Goal: Navigation & Orientation: Find specific page/section

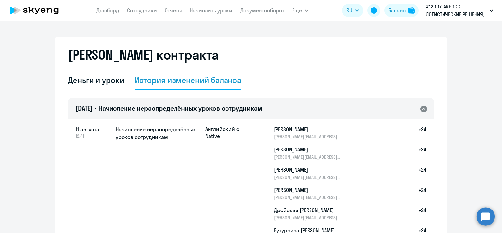
select select "english_adult_not_native_speaker"
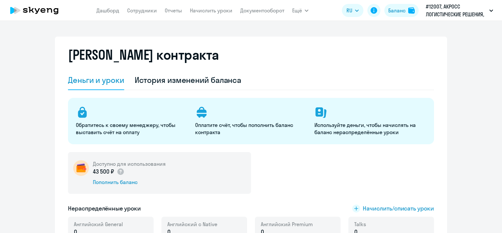
select select "english_adult_not_native_speaker"
click at [153, 11] on link "Сотрудники" at bounding box center [142, 10] width 30 height 7
select select "30"
